Goal: Information Seeking & Learning: Learn about a topic

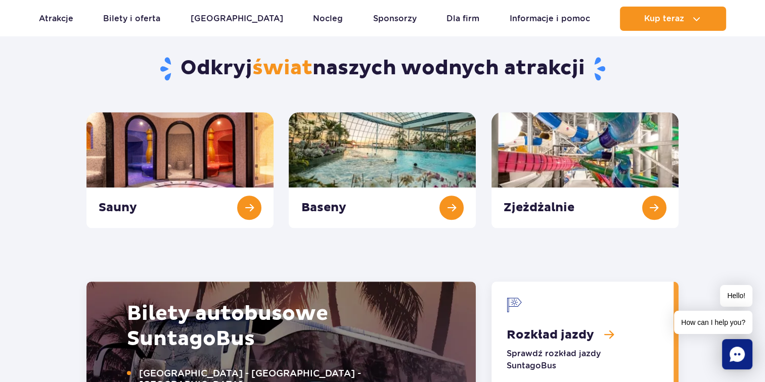
scroll to position [1062, 0]
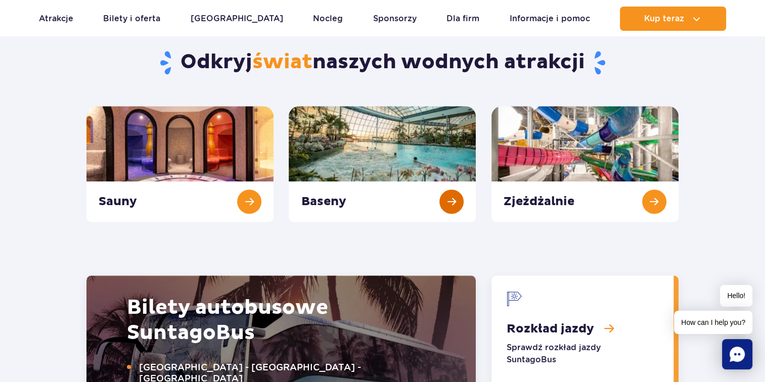
click at [449, 203] on link "Baseny" at bounding box center [382, 164] width 187 height 116
click at [649, 194] on link "Zjeżdżalnie" at bounding box center [585, 164] width 187 height 116
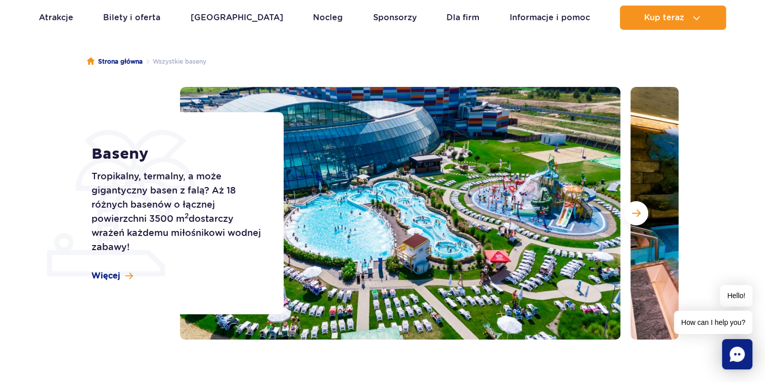
scroll to position [101, 0]
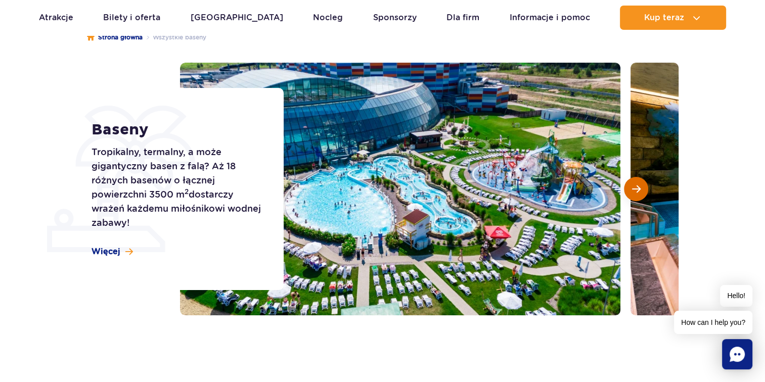
click at [634, 180] on button "Następny slajd" at bounding box center [636, 189] width 24 height 24
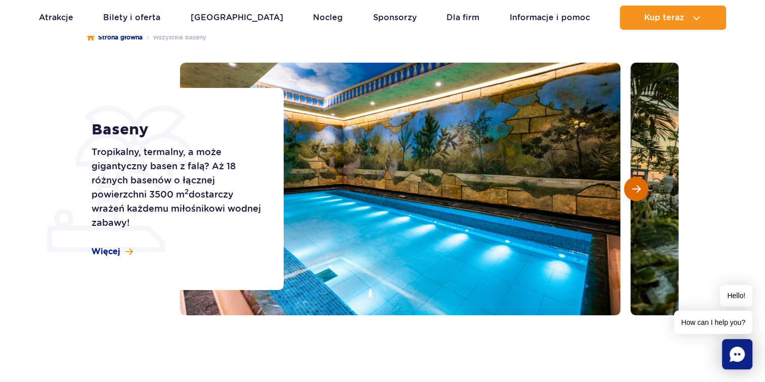
click at [632, 191] on span "Następny slajd" at bounding box center [636, 189] width 9 height 9
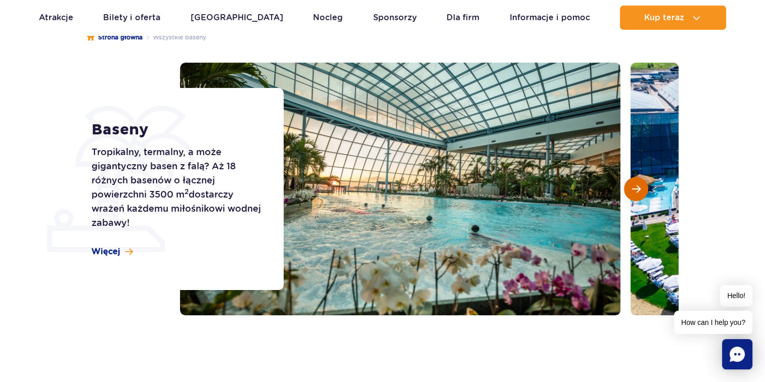
click at [632, 191] on span "Następny slajd" at bounding box center [636, 189] width 9 height 9
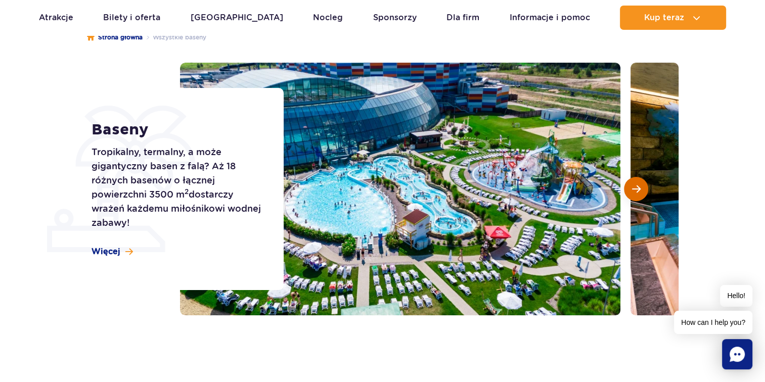
click at [632, 191] on span "Następny slajd" at bounding box center [636, 189] width 9 height 9
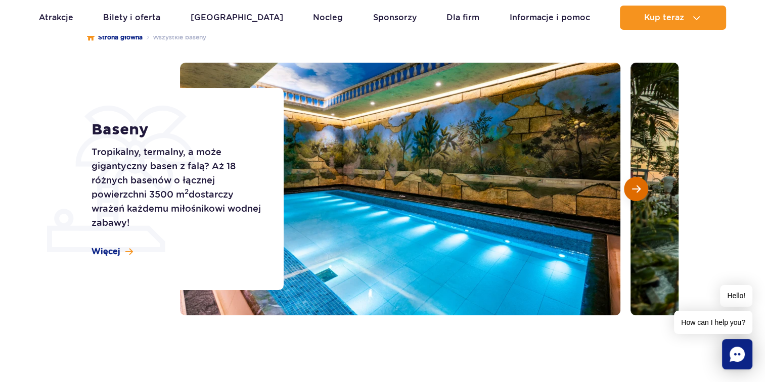
click at [632, 191] on span "Następny slajd" at bounding box center [636, 189] width 9 height 9
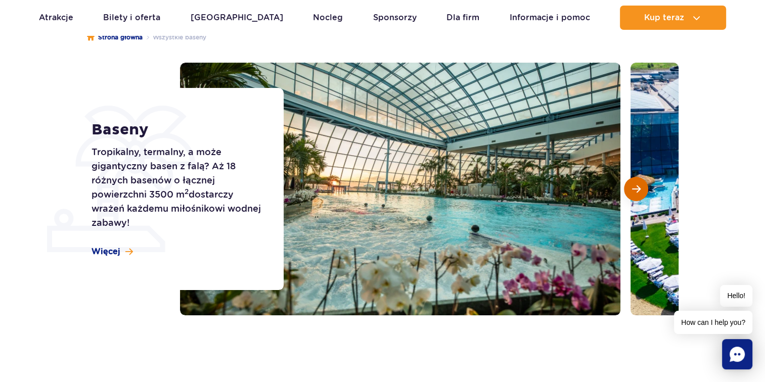
click at [632, 191] on span "Następny slajd" at bounding box center [636, 189] width 9 height 9
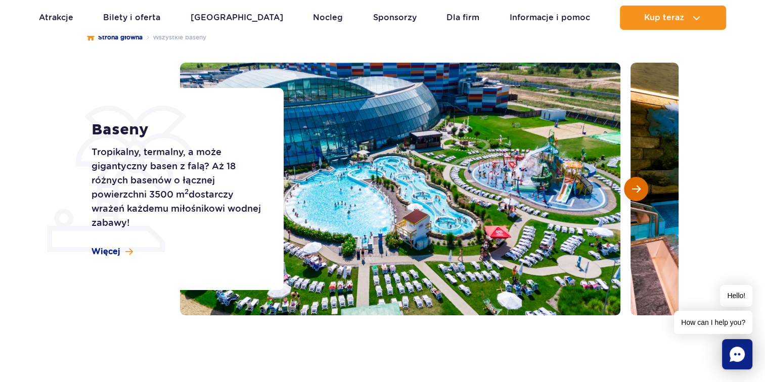
click at [632, 191] on span "Następny slajd" at bounding box center [636, 189] width 9 height 9
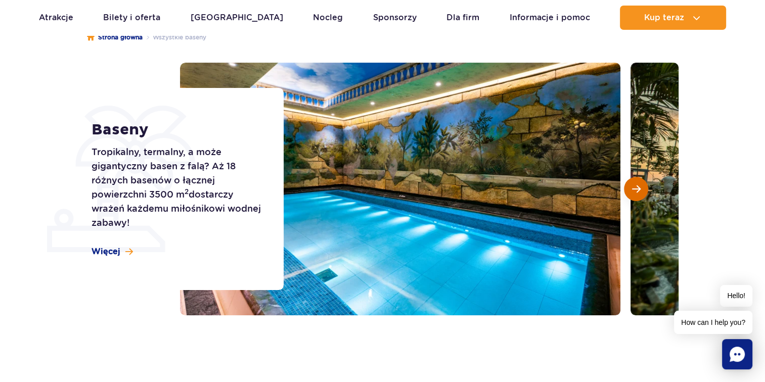
click at [627, 191] on button "Następny slajd" at bounding box center [636, 189] width 24 height 24
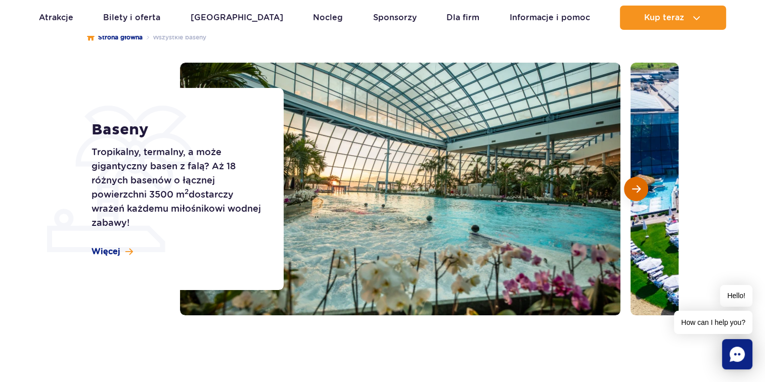
click at [627, 191] on button "Następny slajd" at bounding box center [636, 189] width 24 height 24
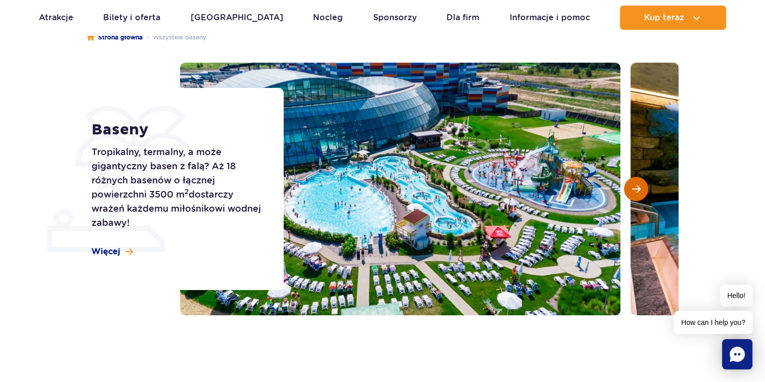
click at [627, 191] on button "Następny slajd" at bounding box center [636, 189] width 24 height 24
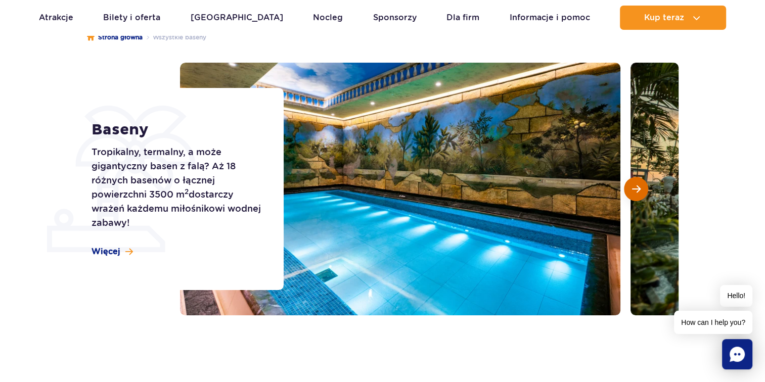
click at [627, 191] on button "Następny slajd" at bounding box center [636, 189] width 24 height 24
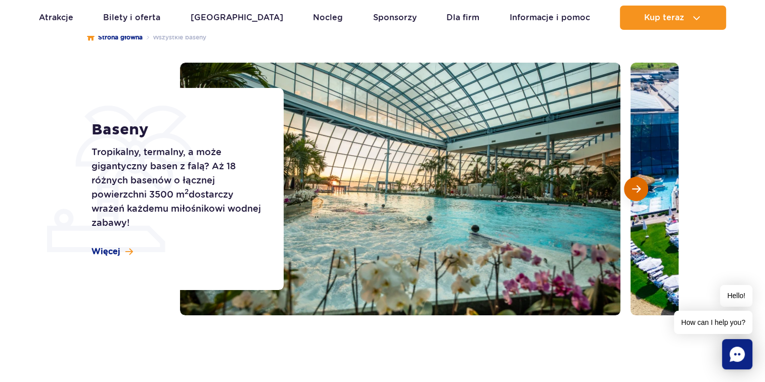
click at [624, 192] on button "Następny slajd" at bounding box center [636, 189] width 24 height 24
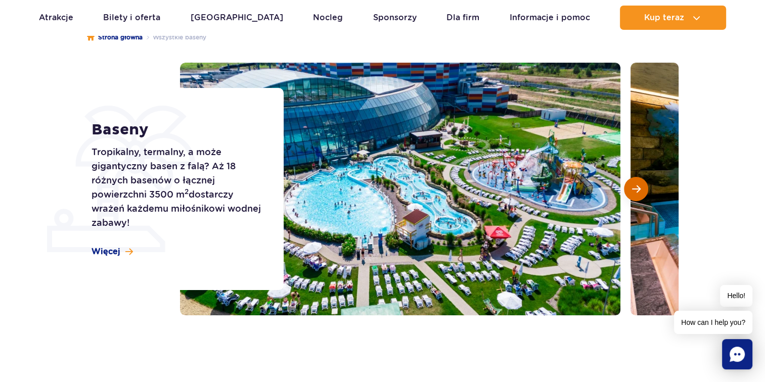
click at [624, 192] on button "Następny slajd" at bounding box center [636, 189] width 24 height 24
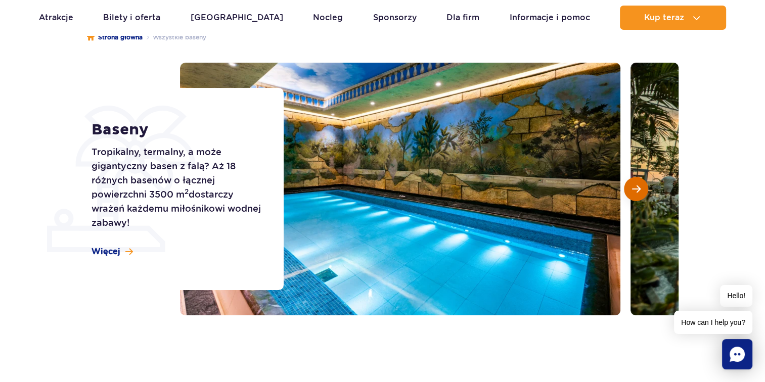
click at [624, 192] on button "Następny slajd" at bounding box center [636, 189] width 24 height 24
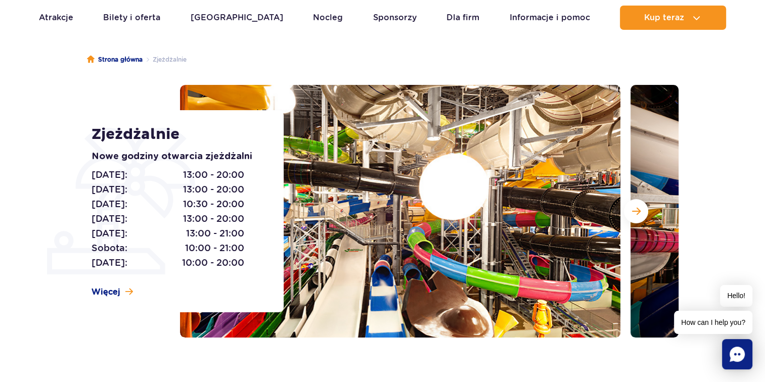
scroll to position [101, 0]
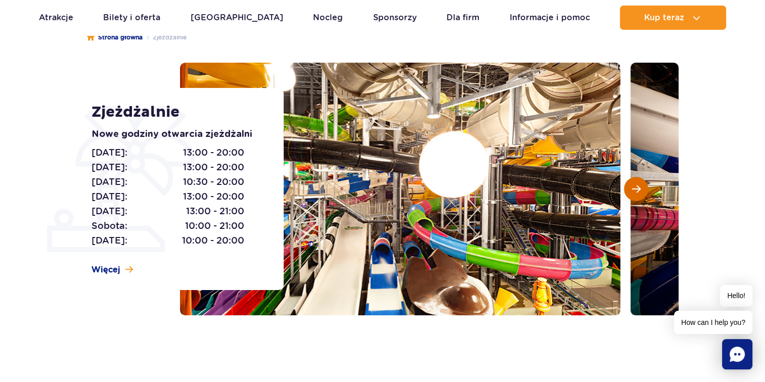
click at [632, 185] on span "Następny slajd" at bounding box center [636, 189] width 9 height 9
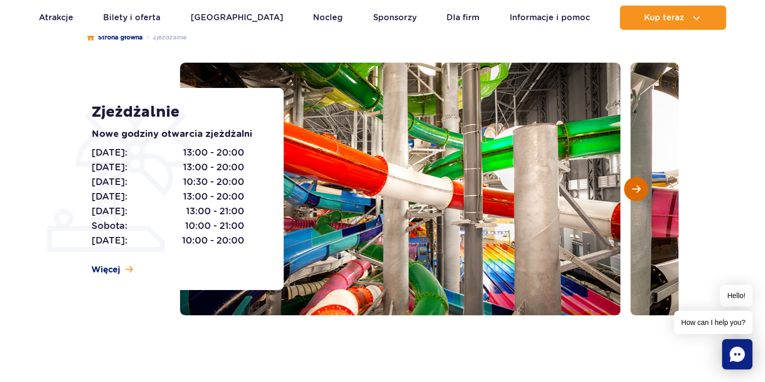
click at [632, 185] on span "Następny slajd" at bounding box center [636, 189] width 9 height 9
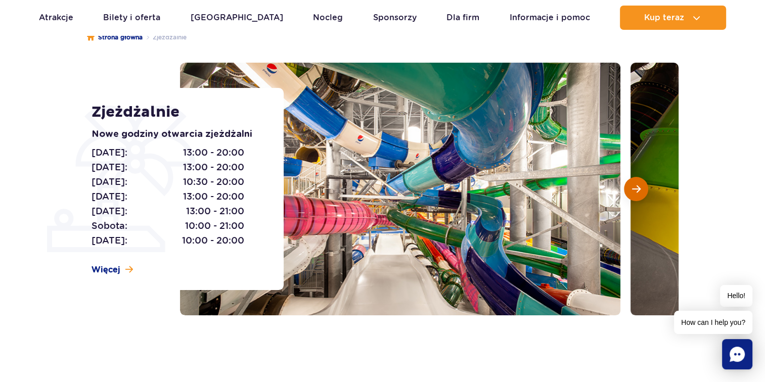
click at [631, 185] on button "Następny slajd" at bounding box center [636, 189] width 24 height 24
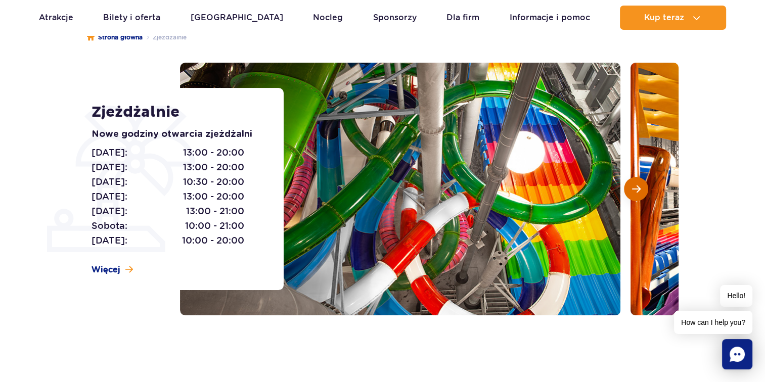
click at [631, 185] on button "Następny slajd" at bounding box center [636, 189] width 24 height 24
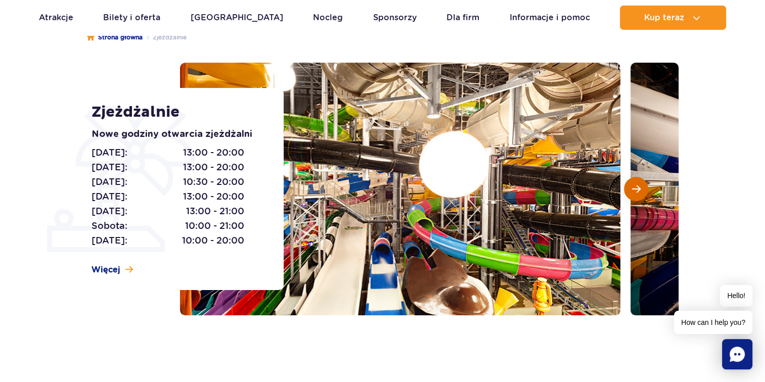
click at [628, 181] on button "Następny slajd" at bounding box center [636, 189] width 24 height 24
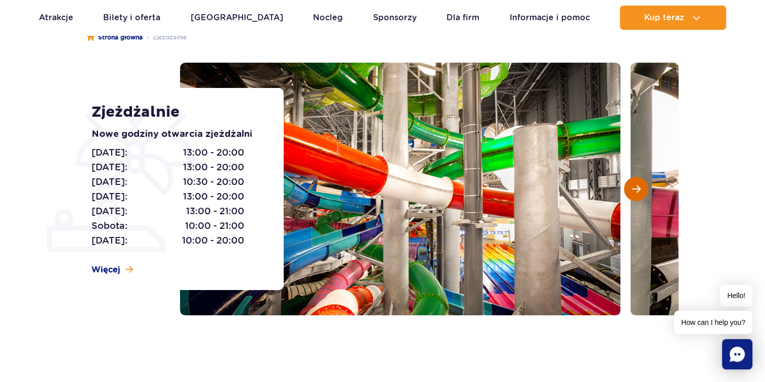
click at [628, 181] on button "Następny slajd" at bounding box center [636, 189] width 24 height 24
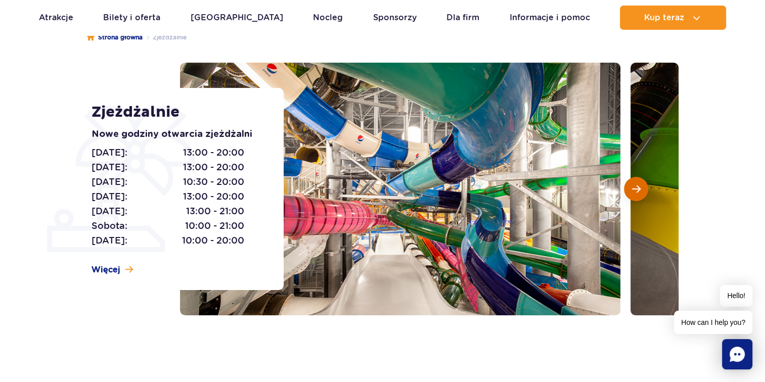
click at [628, 181] on button "Następny slajd" at bounding box center [636, 189] width 24 height 24
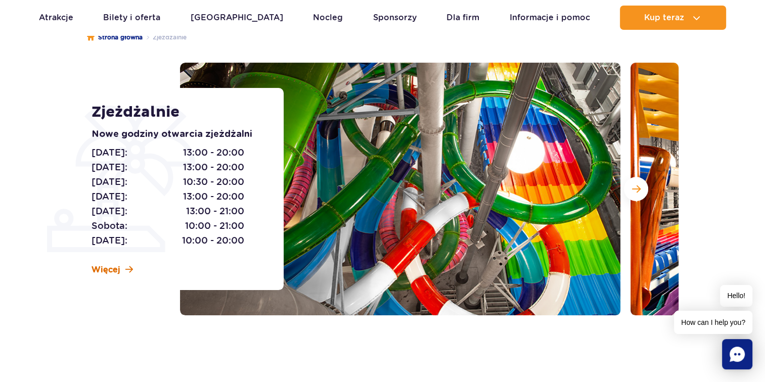
click at [109, 270] on span "Więcej" at bounding box center [106, 270] width 29 height 11
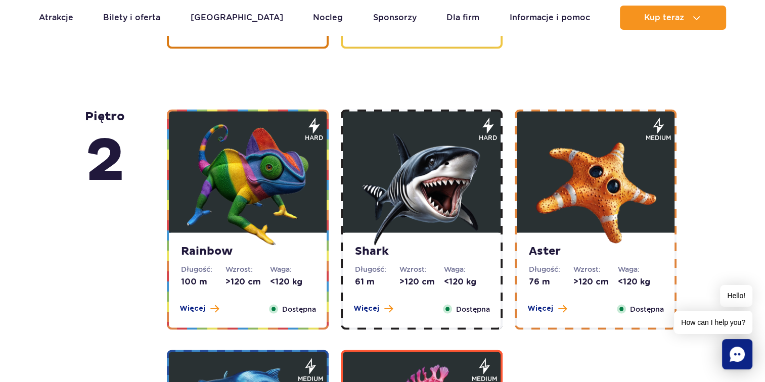
scroll to position [1658, 0]
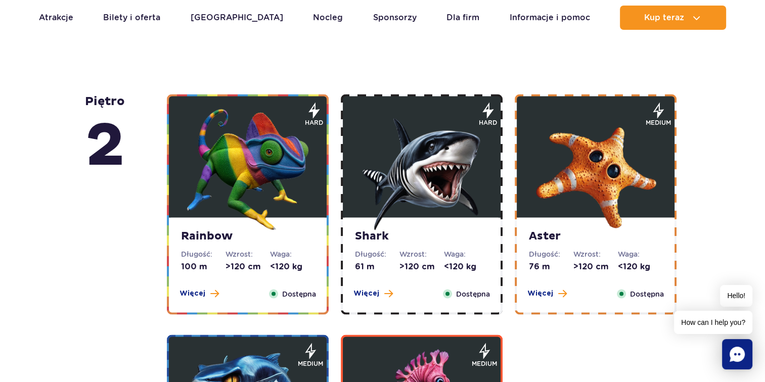
click at [371, 228] on img at bounding box center [421, 169] width 121 height 121
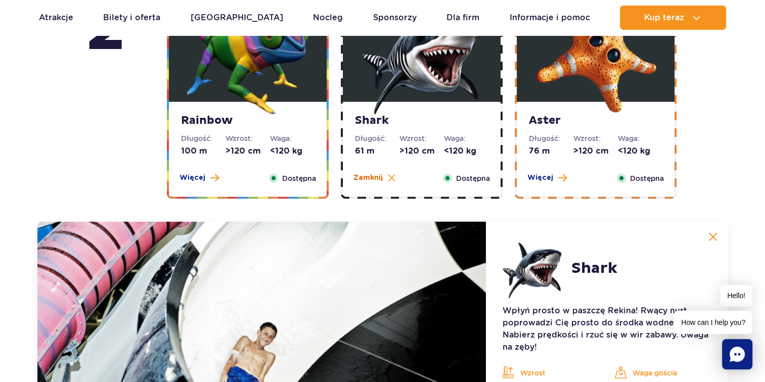
scroll to position [1732, 0]
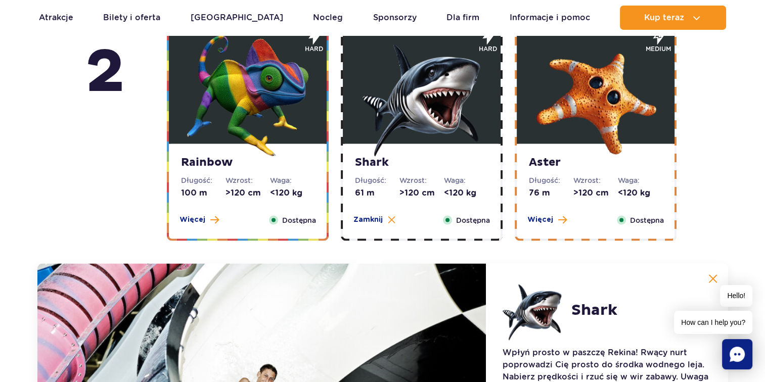
click at [202, 104] on img at bounding box center [247, 95] width 121 height 121
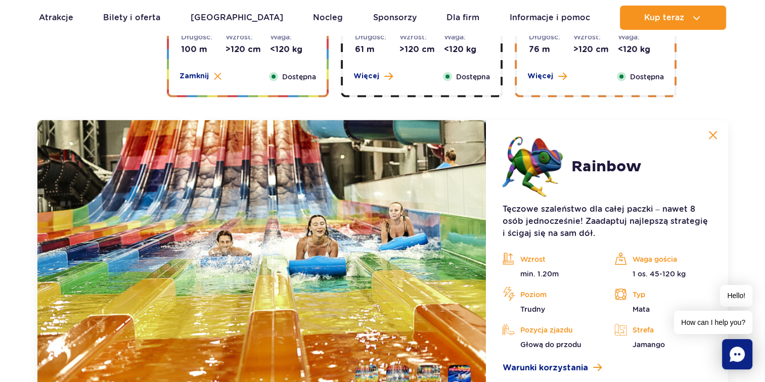
scroll to position [1935, 0]
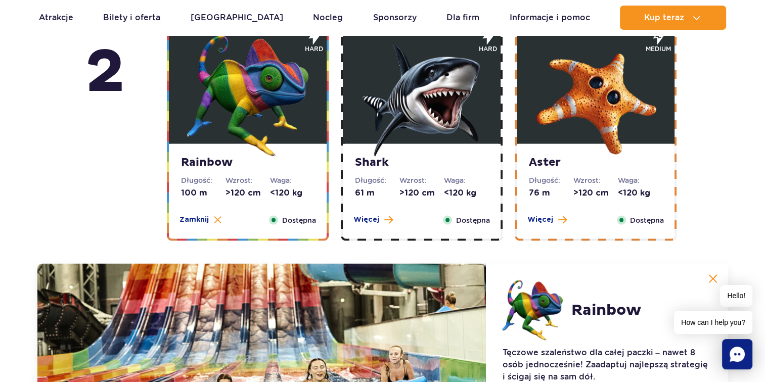
click at [609, 158] on strong "Aster" at bounding box center [596, 163] width 134 height 14
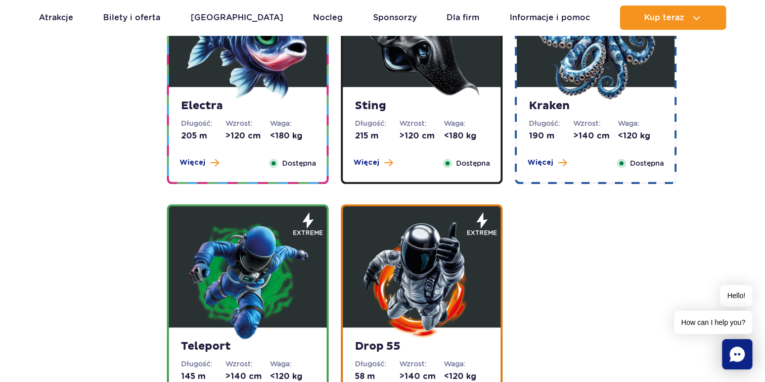
scroll to position [937, 0]
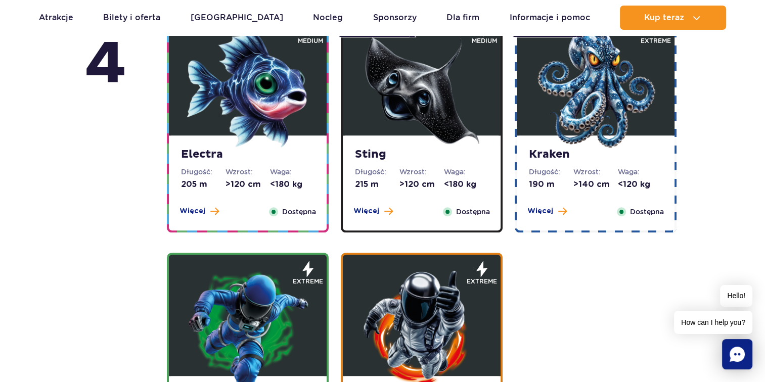
click at [562, 116] on img at bounding box center [595, 87] width 121 height 121
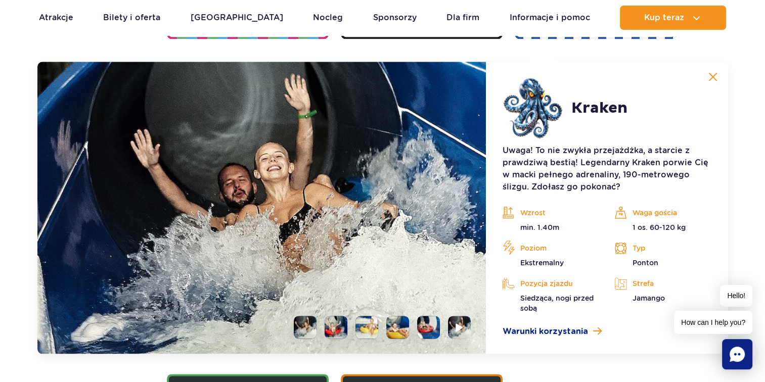
scroll to position [1131, 0]
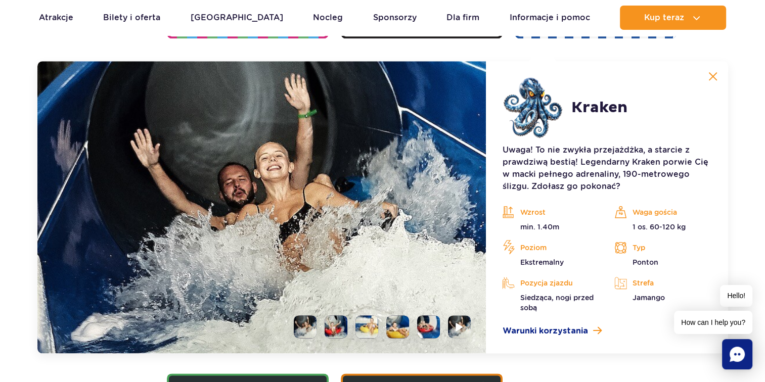
click at [712, 73] on img at bounding box center [713, 76] width 9 height 9
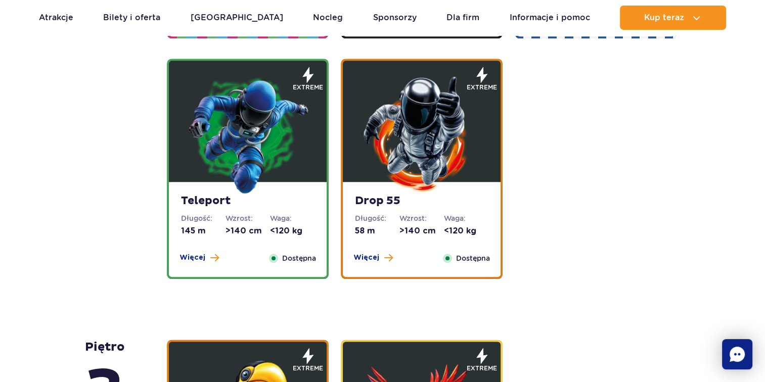
click at [397, 184] on img at bounding box center [421, 133] width 121 height 121
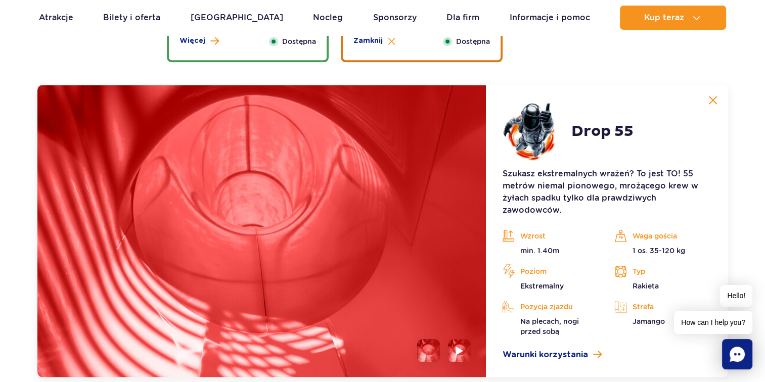
scroll to position [1372, 0]
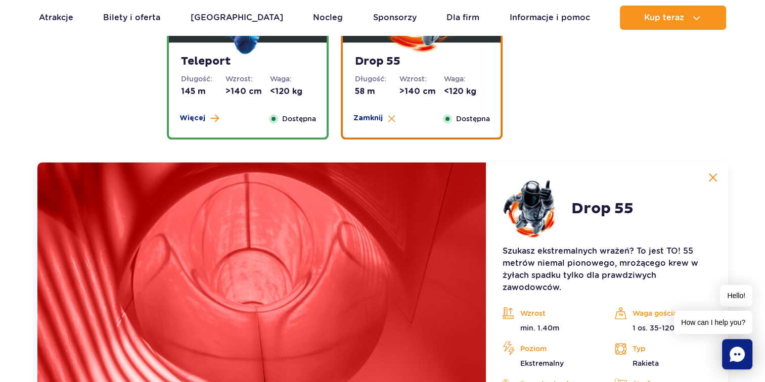
click at [242, 103] on div "Teleport Długość: 145 m Wzrost: >140 cm Waga: <120 kg Więcej Zamknij Dostępna" at bounding box center [248, 89] width 158 height 95
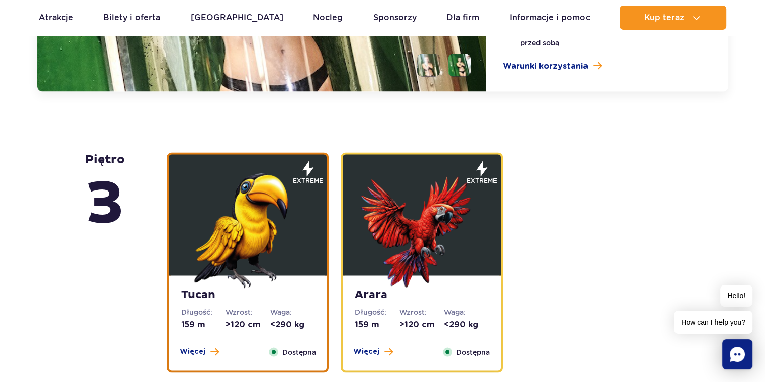
scroll to position [1574, 0]
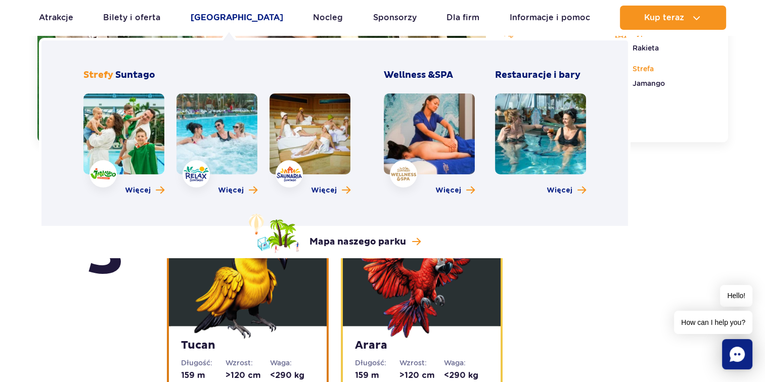
click at [221, 15] on link "[GEOGRAPHIC_DATA]" at bounding box center [237, 18] width 93 height 24
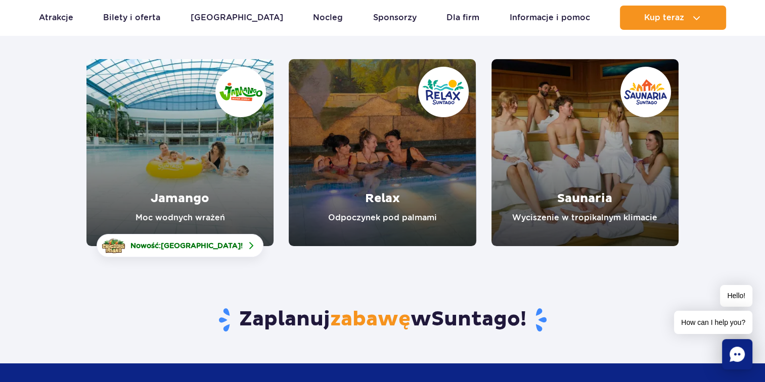
scroll to position [152, 0]
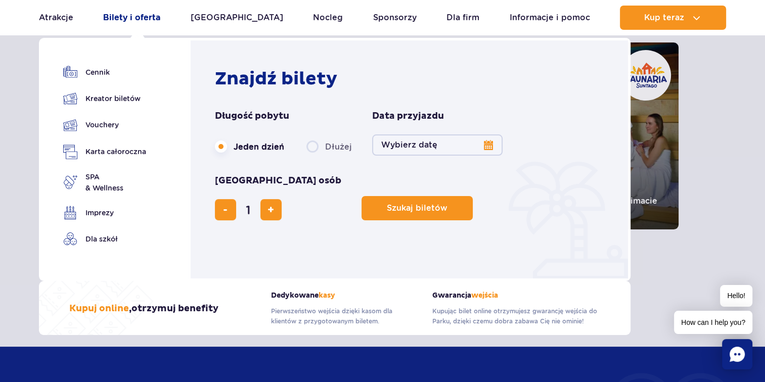
click at [137, 14] on link "Bilety i oferta" at bounding box center [131, 18] width 57 height 24
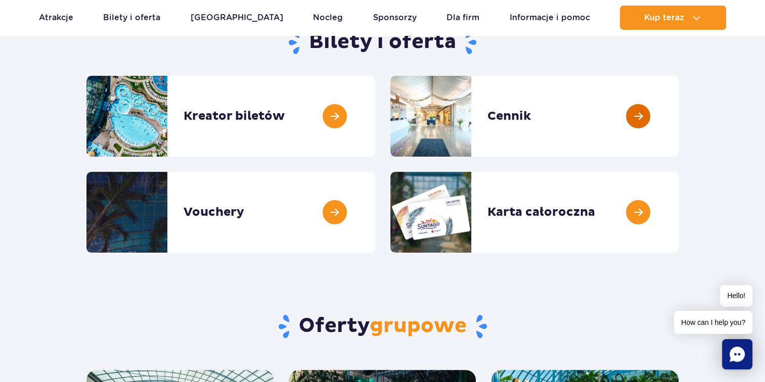
scroll to position [152, 0]
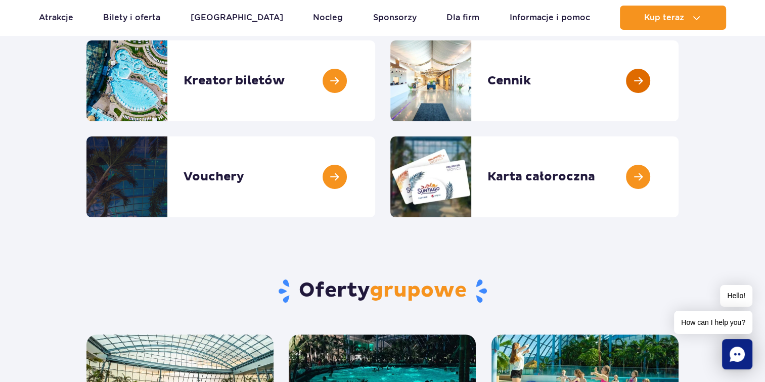
click at [679, 79] on link at bounding box center [679, 80] width 0 height 81
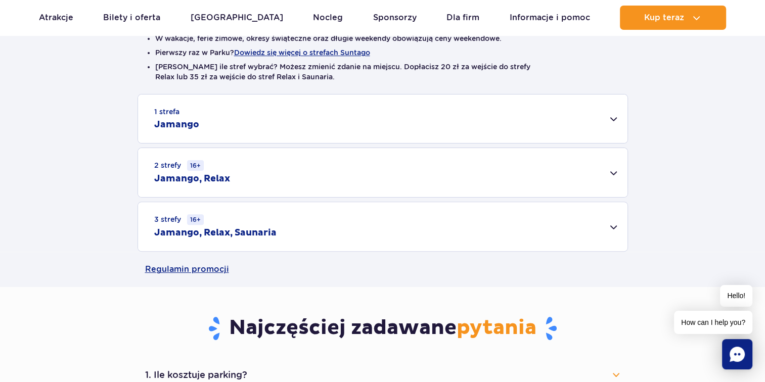
scroll to position [304, 0]
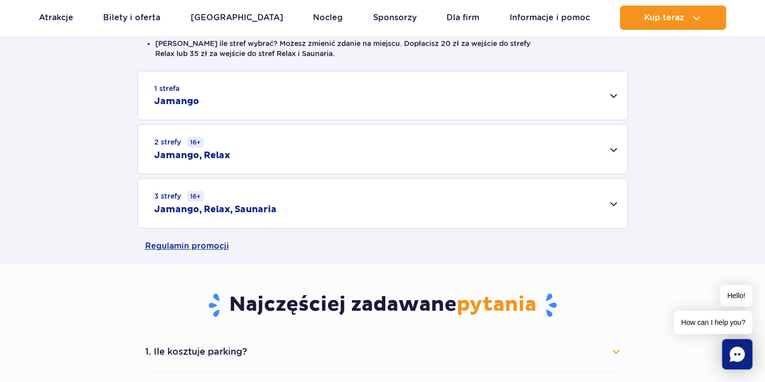
click at [602, 98] on div "1 strefa Jamango" at bounding box center [383, 95] width 490 height 49
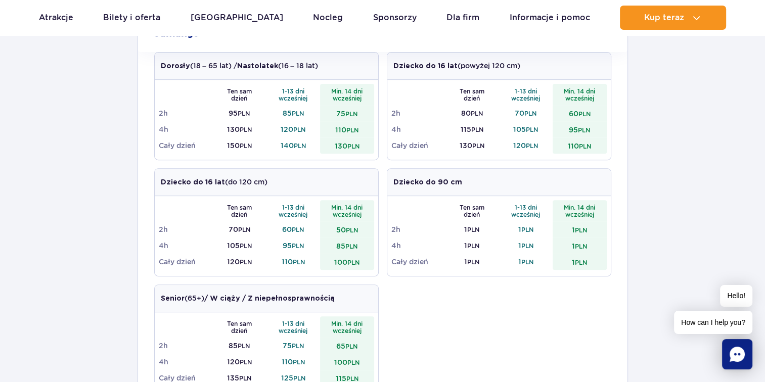
scroll to position [354, 0]
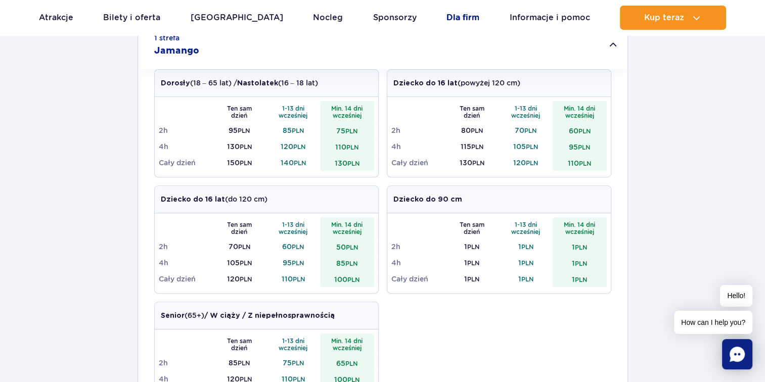
click at [451, 17] on link "Dla firm" at bounding box center [463, 18] width 33 height 24
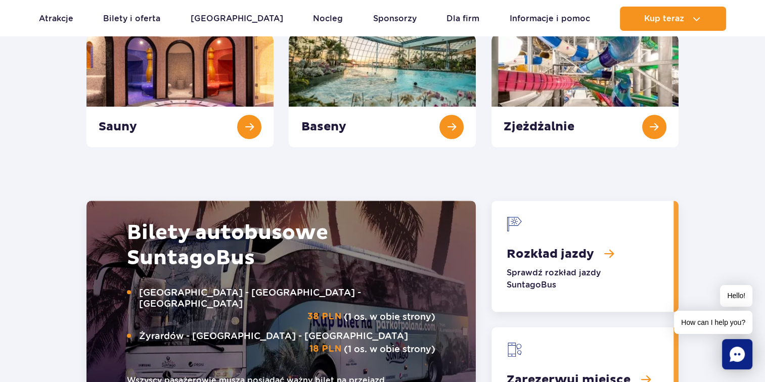
scroll to position [1154, 0]
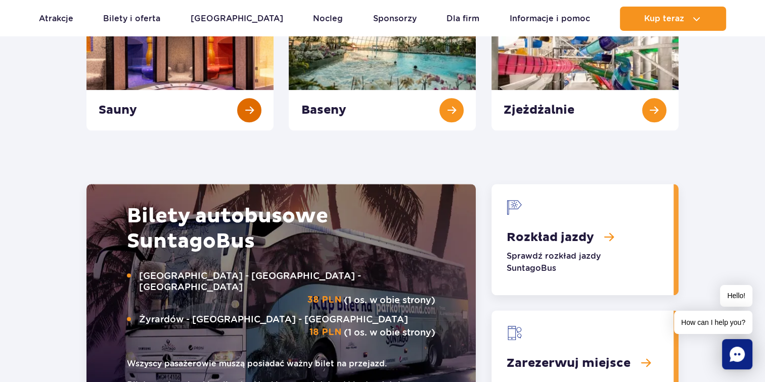
click at [249, 97] on link "Sauny" at bounding box center [180, 73] width 187 height 116
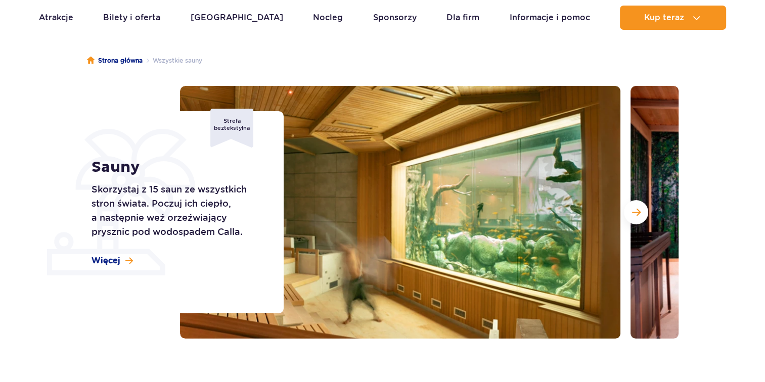
scroll to position [152, 0]
